Goal: Information Seeking & Learning: Learn about a topic

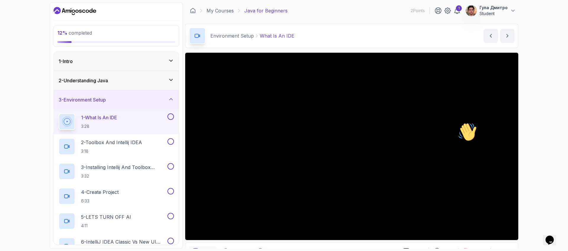
scroll to position [35, 0]
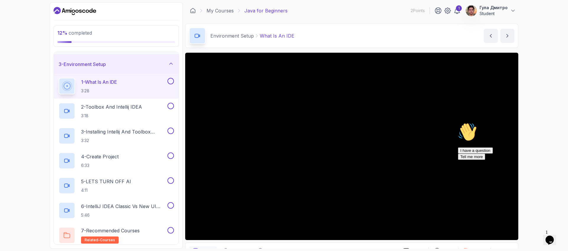
click at [507, 14] on p "Student" at bounding box center [493, 14] width 28 height 6
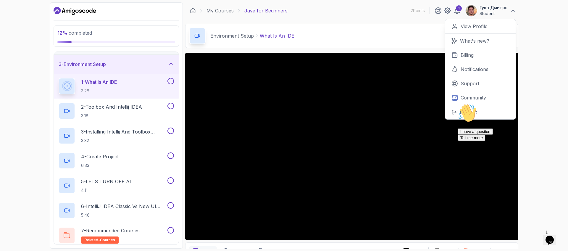
drag, startPoint x: 558, startPoint y: 80, endPoint x: 555, endPoint y: 77, distance: 3.6
click at [558, 79] on div "12 % completed 1 - Intro 2 - Understanding Java 3 - Environment Setup 1 - What …" at bounding box center [284, 125] width 568 height 251
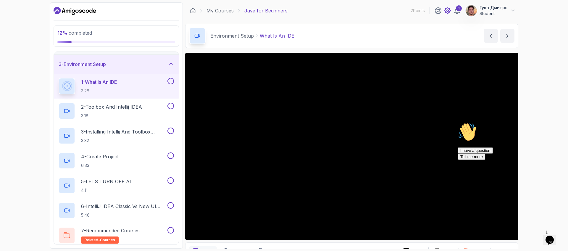
click at [448, 11] on icon at bounding box center [447, 11] width 2 height 2
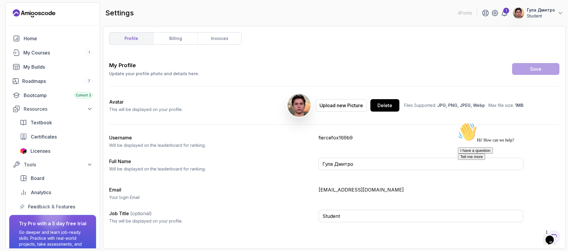
click at [458, 122] on icon "Chat attention grabber" at bounding box center [458, 122] width 0 height 0
click at [227, 37] on link "invoices" at bounding box center [219, 39] width 44 height 12
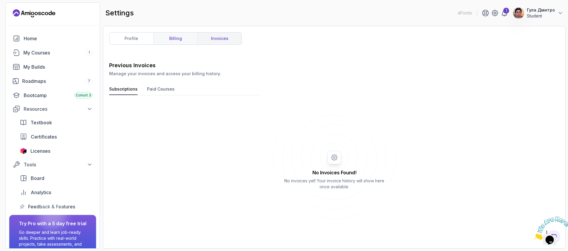
click at [180, 40] on link "billing" at bounding box center [175, 39] width 44 height 12
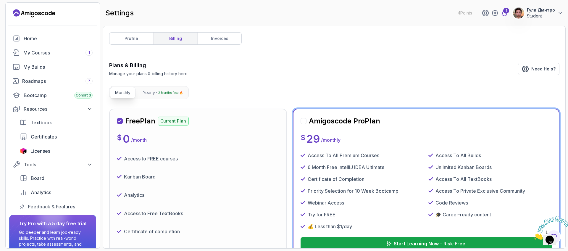
scroll to position [88, 0]
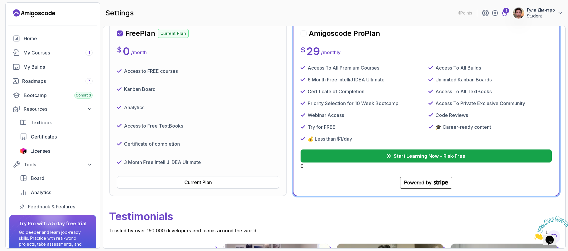
click at [507, 11] on div "1" at bounding box center [506, 11] width 6 height 6
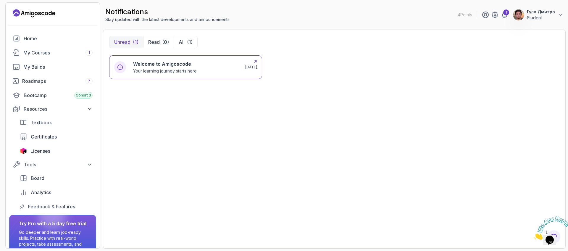
click at [200, 71] on div "Welcome to Amigoscode Your learning journey starts here" at bounding box center [185, 67] width 105 height 14
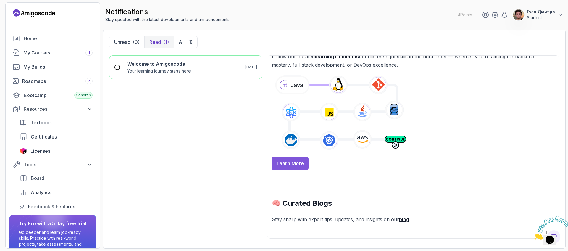
scroll to position [355, 0]
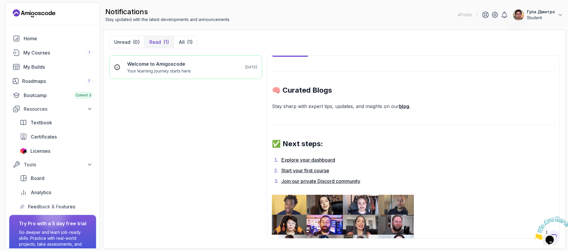
click at [330, 159] on link "Explore your dashboard" at bounding box center [308, 160] width 54 height 6
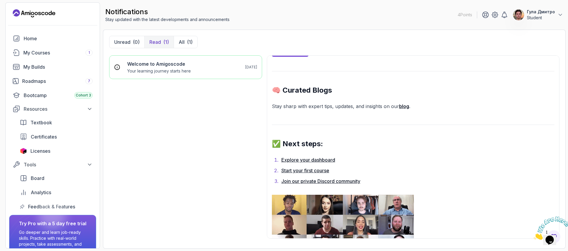
click at [352, 178] on link "Join our private Discord community" at bounding box center [320, 181] width 79 height 6
drag, startPoint x: 326, startPoint y: 106, endPoint x: 326, endPoint y: 102, distance: 4.4
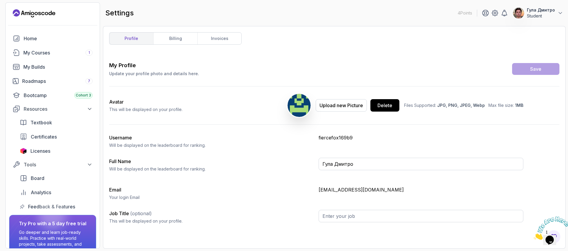
type input "Student"
drag, startPoint x: 461, startPoint y: 38, endPoint x: 460, endPoint y: 27, distance: 11.3
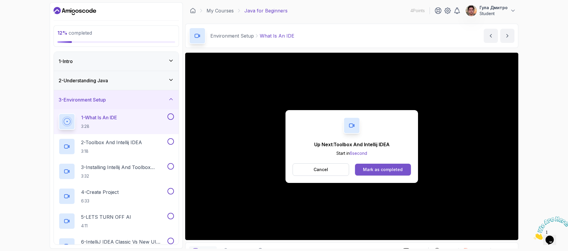
click at [392, 175] on button "Mark as completed" at bounding box center [383, 170] width 56 height 12
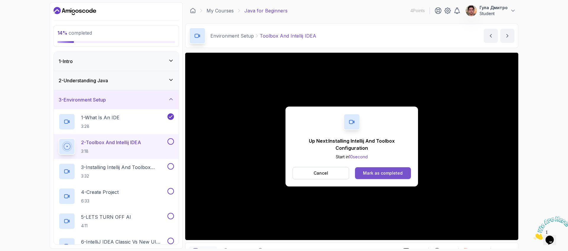
click at [387, 174] on div "Mark as completed" at bounding box center [383, 173] width 40 height 6
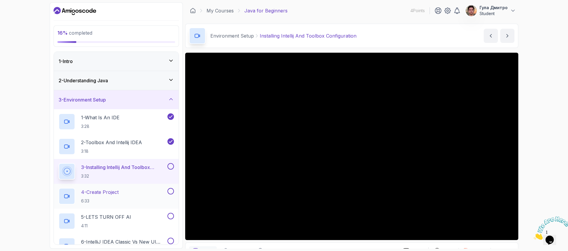
click at [91, 185] on div "4 - Create Project 6:33" at bounding box center [116, 196] width 125 height 25
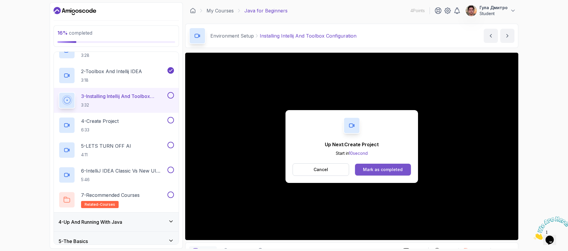
click at [380, 168] on div "Mark as completed" at bounding box center [383, 169] width 40 height 6
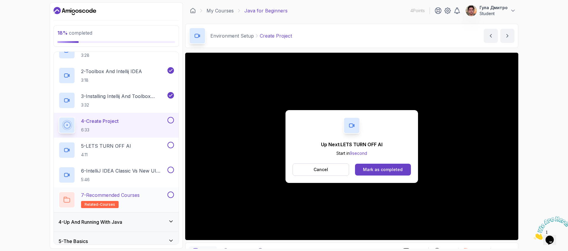
scroll to position [106, 0]
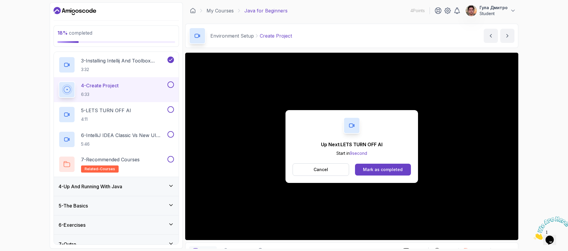
click at [166, 187] on div "4 - Up And Running With Java" at bounding box center [116, 186] width 115 height 7
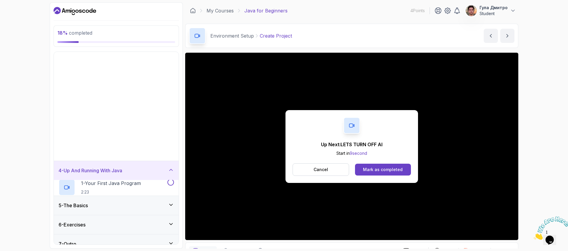
scroll to position [0, 0]
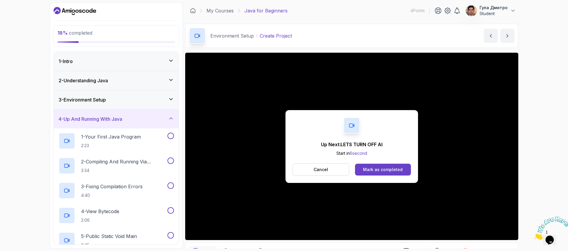
click at [162, 118] on div "4 - Up And Running With Java" at bounding box center [116, 118] width 115 height 7
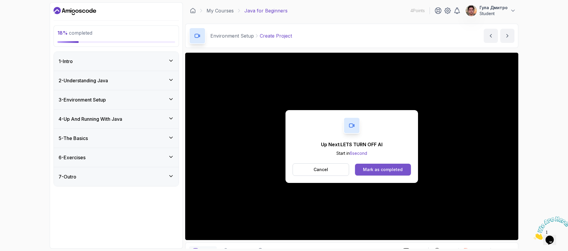
click at [362, 167] on button "Mark as completed" at bounding box center [383, 170] width 56 height 12
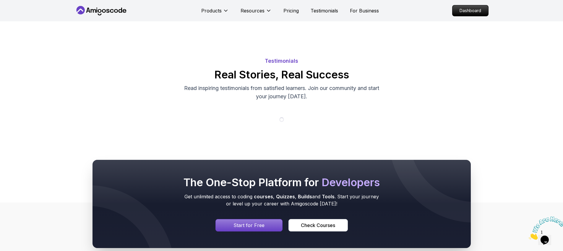
click at [295, 59] on p "Testimonials" at bounding box center [282, 61] width 414 height 8
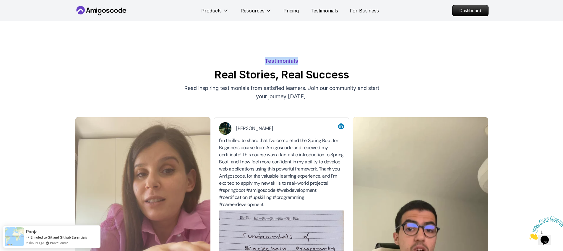
click at [383, 77] on h2 "Real Stories, Real Success" at bounding box center [282, 75] width 414 height 12
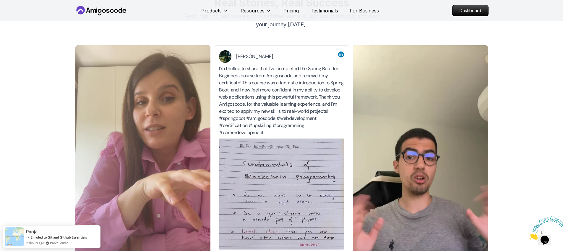
scroll to position [35, 0]
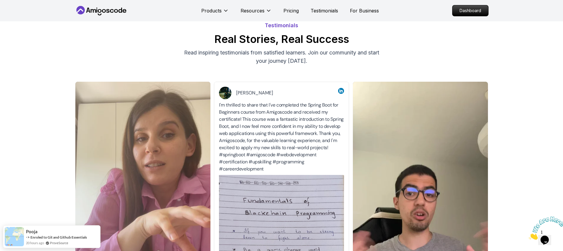
drag, startPoint x: 507, startPoint y: 72, endPoint x: 494, endPoint y: 62, distance: 16.4
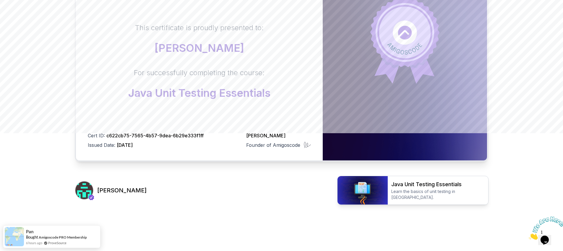
scroll to position [124, 0]
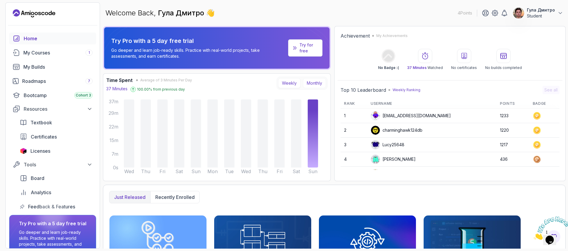
click at [314, 83] on button "Monthly" at bounding box center [314, 83] width 23 height 10
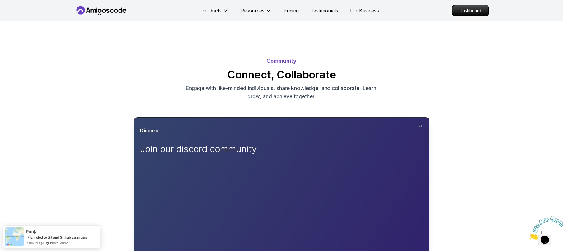
click at [402, 127] on div "Discord" at bounding box center [281, 130] width 283 height 7
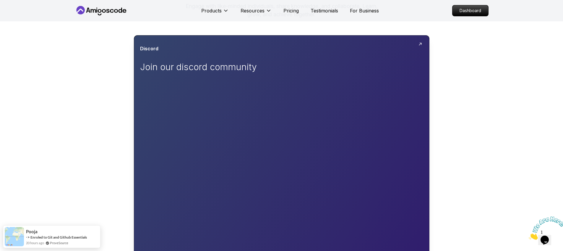
scroll to position [35, 0]
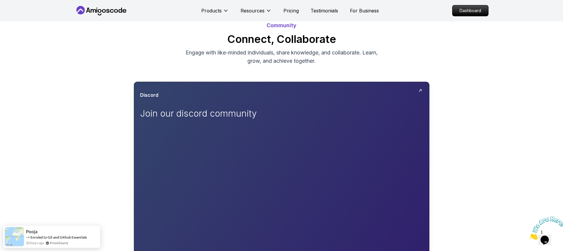
click at [420, 85] on div at bounding box center [281, 196] width 295 height 228
click at [416, 91] on div "Discord" at bounding box center [281, 94] width 283 height 7
click at [420, 91] on icon at bounding box center [420, 90] width 4 height 4
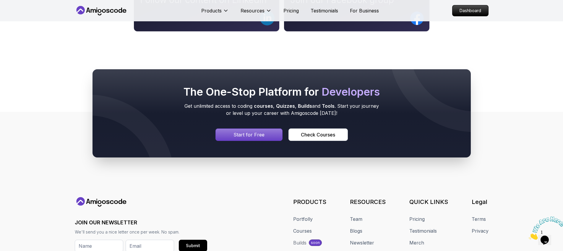
scroll to position [284, 0]
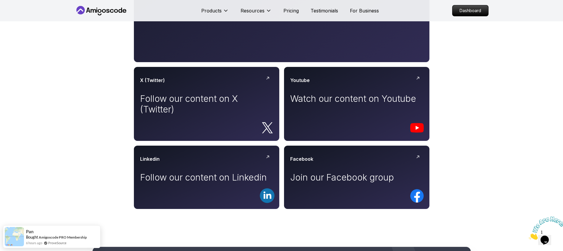
click at [368, 73] on body "Products Resources Pricing Testimonials For Business Dashboard Products Resourc…" at bounding box center [281, 120] width 563 height 809
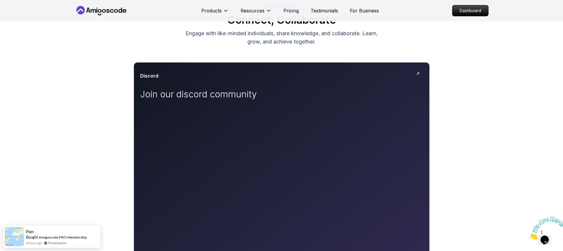
scroll to position [35, 0]
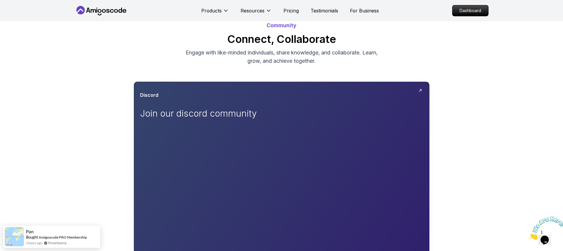
click at [277, 121] on div "Discord Join our discord community" at bounding box center [281, 107] width 283 height 32
drag, startPoint x: 393, startPoint y: 106, endPoint x: 428, endPoint y: 98, distance: 36.1
click at [400, 104] on div "Discord Join our discord community" at bounding box center [281, 107] width 283 height 32
click at [420, 90] on icon at bounding box center [420, 90] width 5 height 5
drag, startPoint x: 420, startPoint y: 90, endPoint x: 383, endPoint y: 89, distance: 36.7
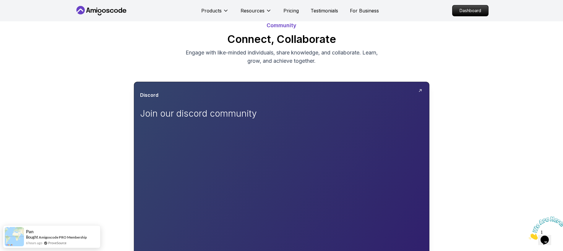
click at [382, 89] on div "Discord Join our discord community" at bounding box center [282, 196] width 296 height 229
click at [163, 94] on div "Discord" at bounding box center [281, 94] width 283 height 7
click at [158, 98] on h3 "Discord" at bounding box center [149, 94] width 18 height 7
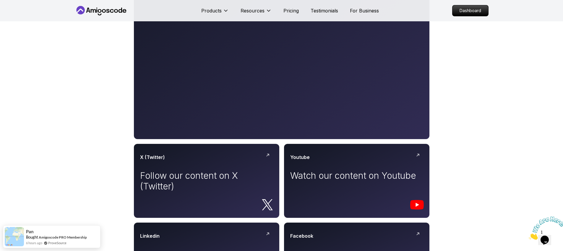
scroll to position [0, 0]
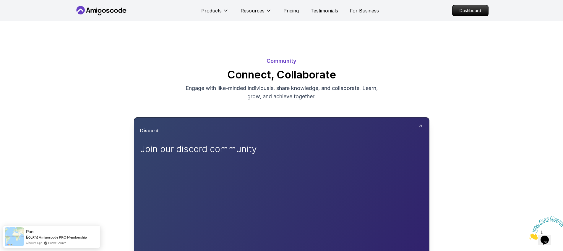
click at [423, 130] on div at bounding box center [422, 127] width 7 height 7
